Goal: Task Accomplishment & Management: Use online tool/utility

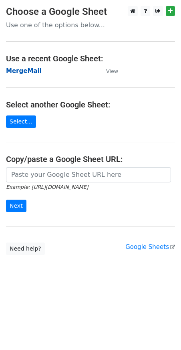
click at [31, 72] on strong "MergeMail" at bounding box center [24, 70] width 36 height 7
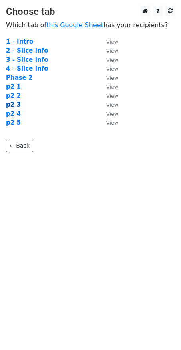
click at [15, 104] on strong "p2 3" at bounding box center [13, 104] width 15 height 7
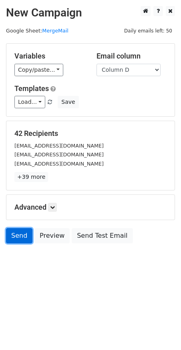
click at [18, 239] on link "Send" at bounding box center [19, 235] width 26 height 15
